Goal: Task Accomplishment & Management: Use online tool/utility

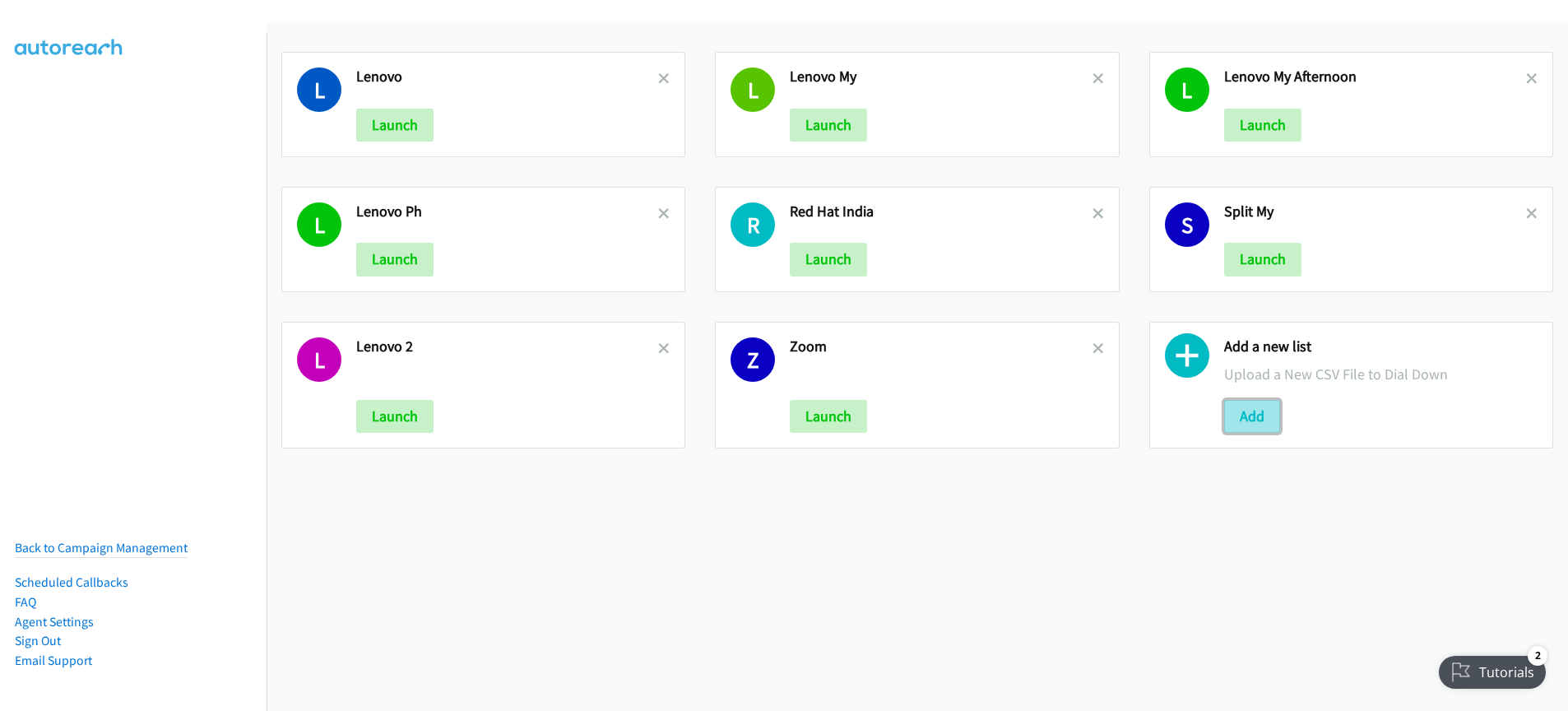
click at [1252, 411] on button "Add" at bounding box center [1252, 416] width 55 height 33
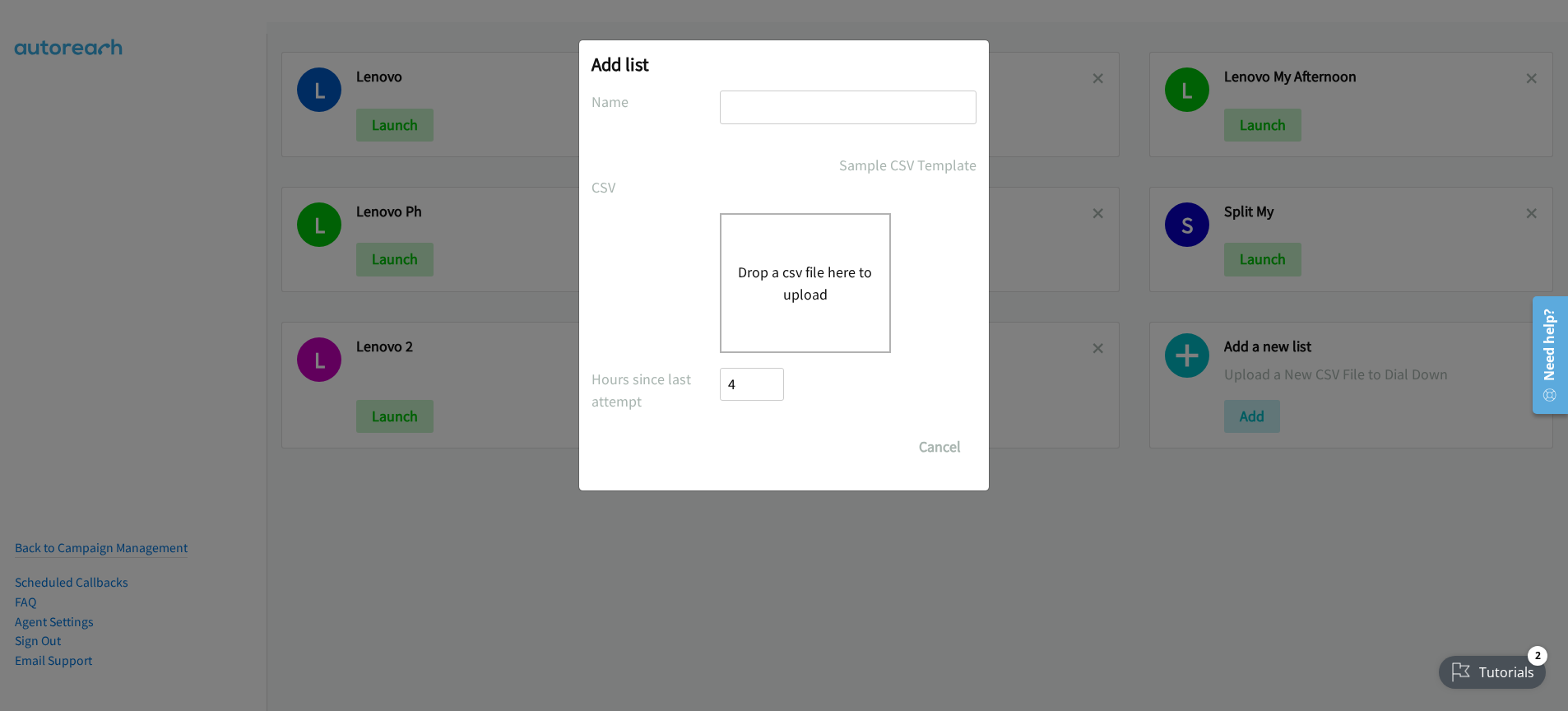
click at [807, 293] on button "Drop a csv file here to upload" at bounding box center [805, 282] width 135 height 45
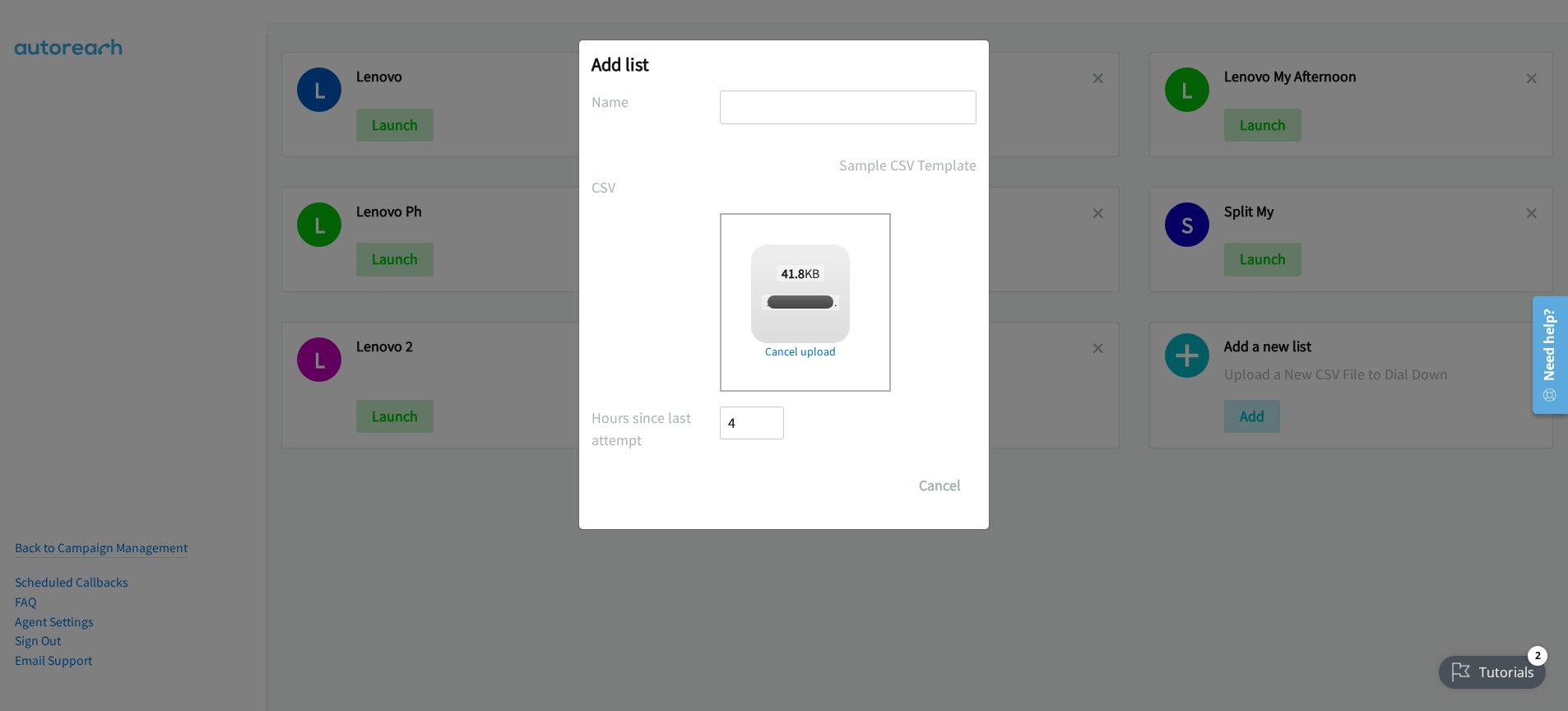
checkbox input "true"
click at [821, 109] on input "text" at bounding box center [848, 107] width 257 height 34
type input "zoom"
click at [797, 483] on input "Save List" at bounding box center [763, 484] width 86 height 33
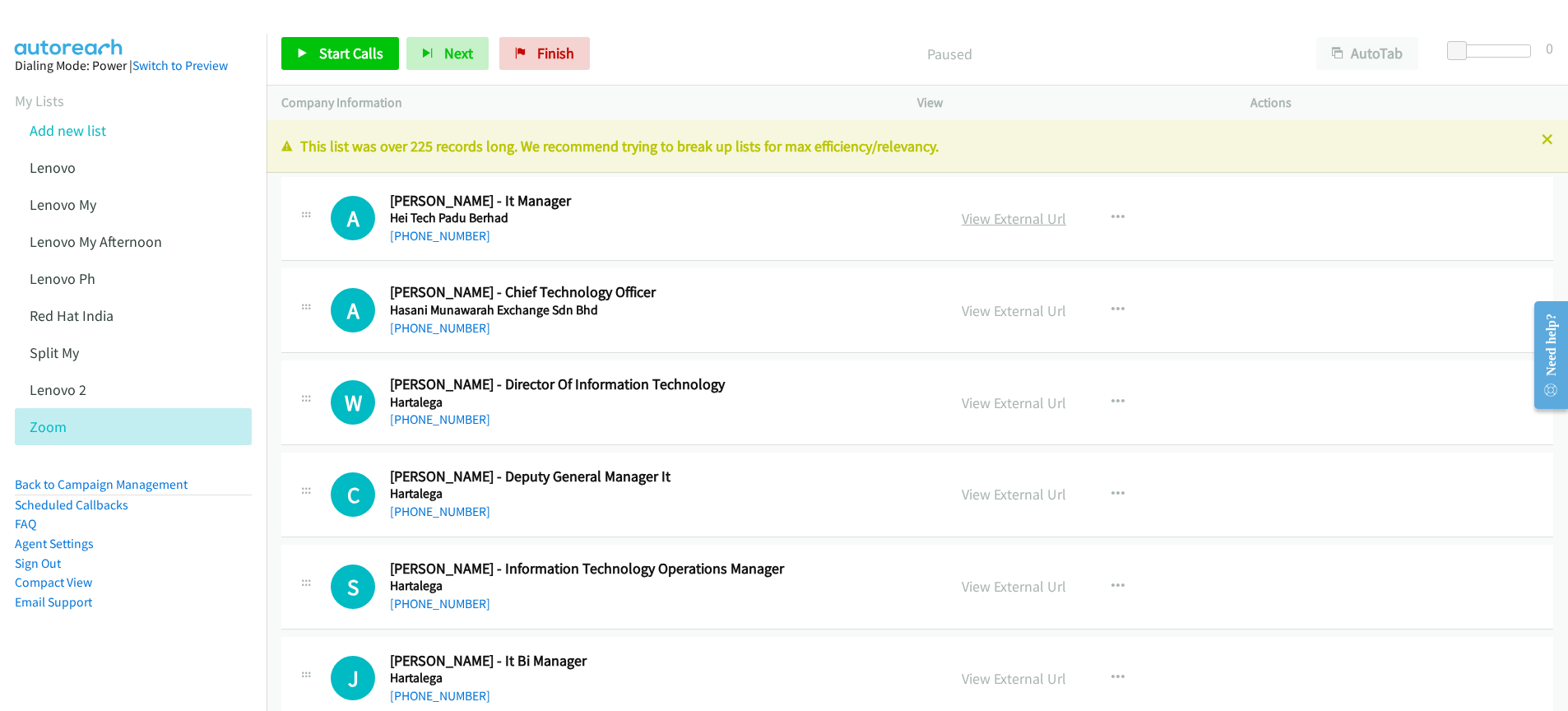
click at [1017, 223] on link "View External Url" at bounding box center [1013, 218] width 104 height 19
click at [1028, 221] on link "View External Url" at bounding box center [1013, 218] width 104 height 19
